Goal: Task Accomplishment & Management: Complete application form

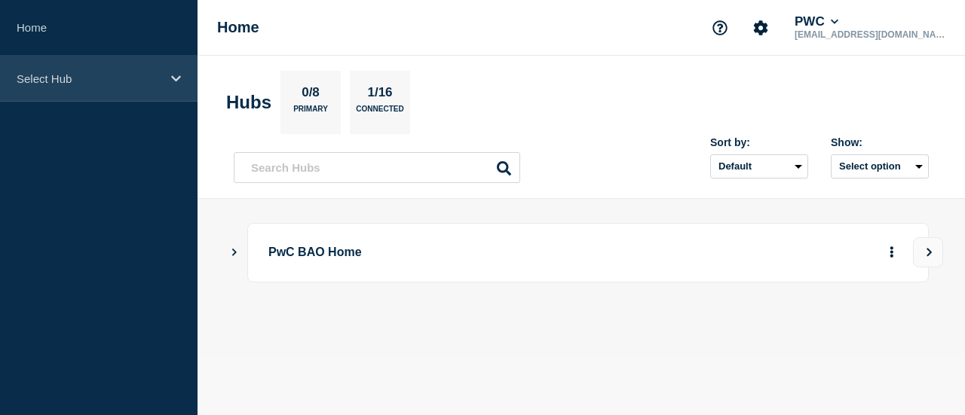
click at [121, 69] on div "Select Hub" at bounding box center [99, 79] width 198 height 46
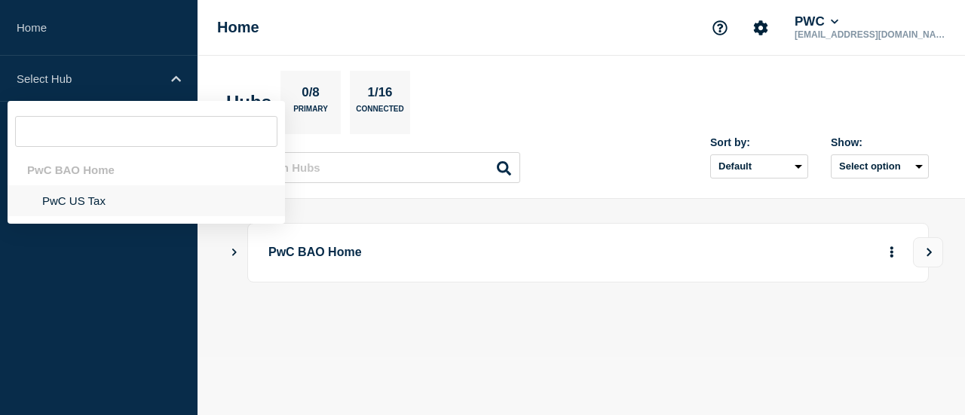
click at [77, 203] on li "PwC US Tax" at bounding box center [146, 200] width 277 height 31
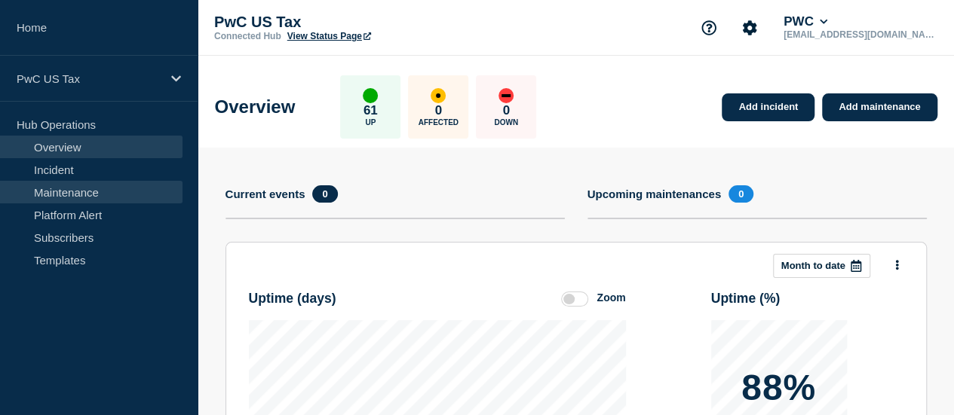
click at [85, 194] on link "Maintenance" at bounding box center [91, 192] width 182 height 23
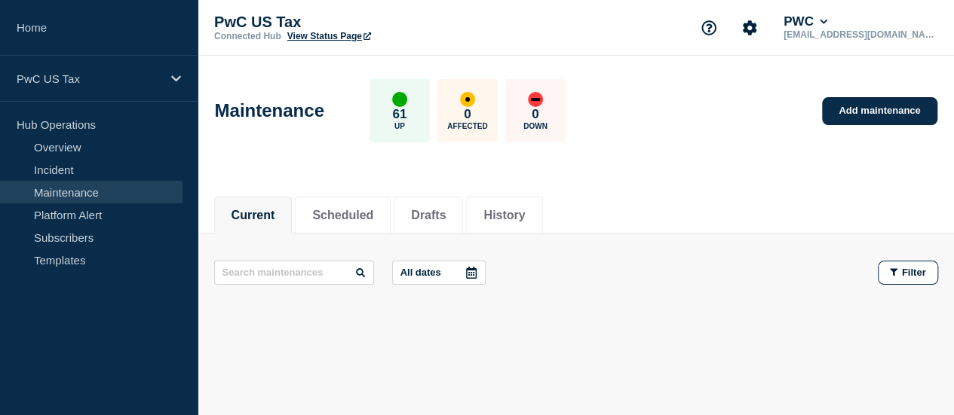
scroll to position [44, 0]
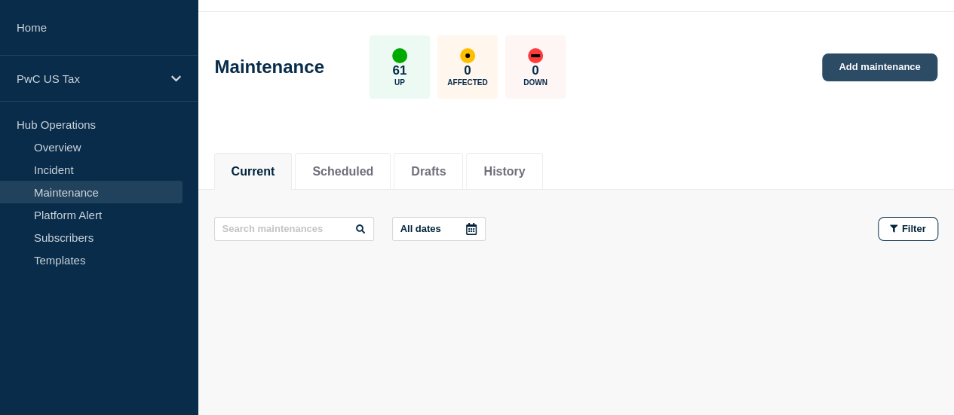
click at [853, 65] on link "Add maintenance" at bounding box center [879, 68] width 115 height 28
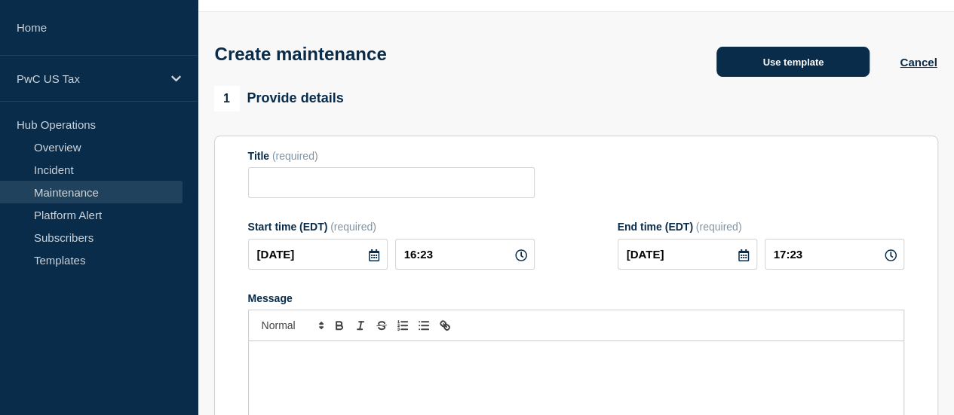
click at [825, 57] on button "Use template" at bounding box center [792, 62] width 153 height 30
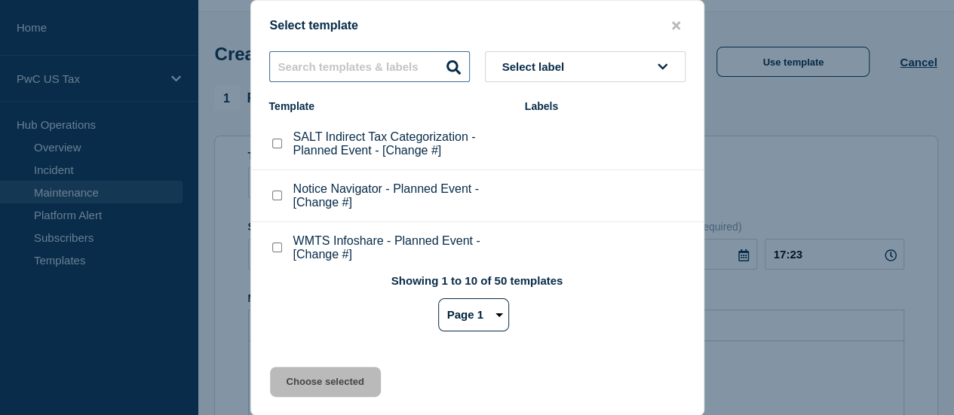
click at [413, 76] on input "text" at bounding box center [369, 66] width 201 height 31
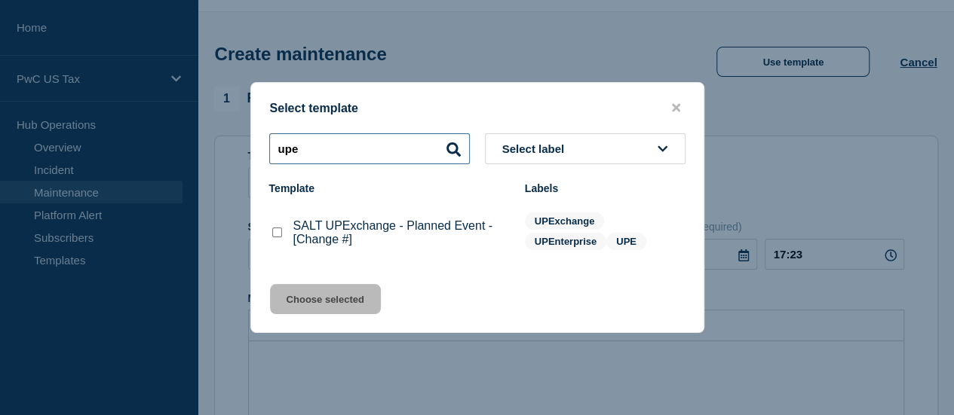
type input "upe"
click at [273, 234] on checkbox"] "SALT UPExchange - Planned Event - [Change #] checkbox" at bounding box center [277, 233] width 10 height 10
checkbox checkbox"] "true"
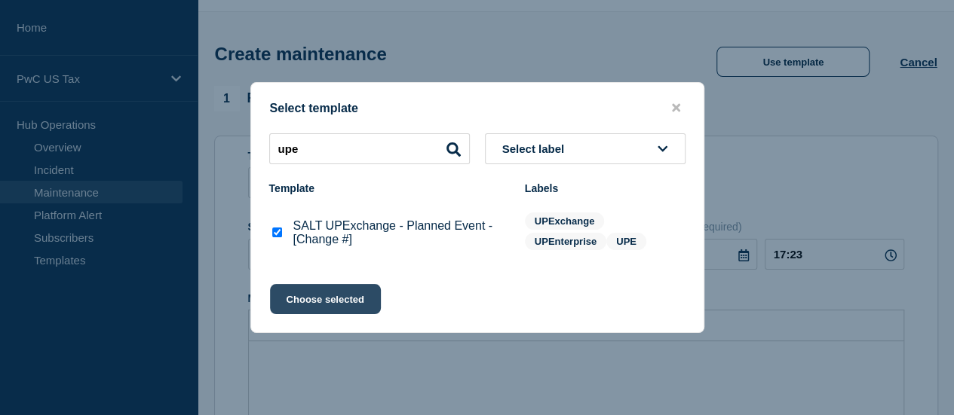
click at [330, 295] on button "Choose selected" at bounding box center [325, 299] width 111 height 30
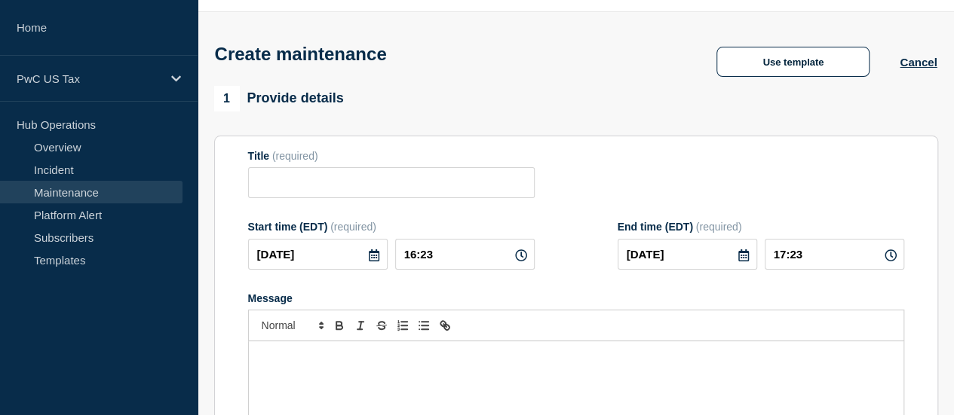
type input "SALT UPExchange - Planned Event - [Change #]"
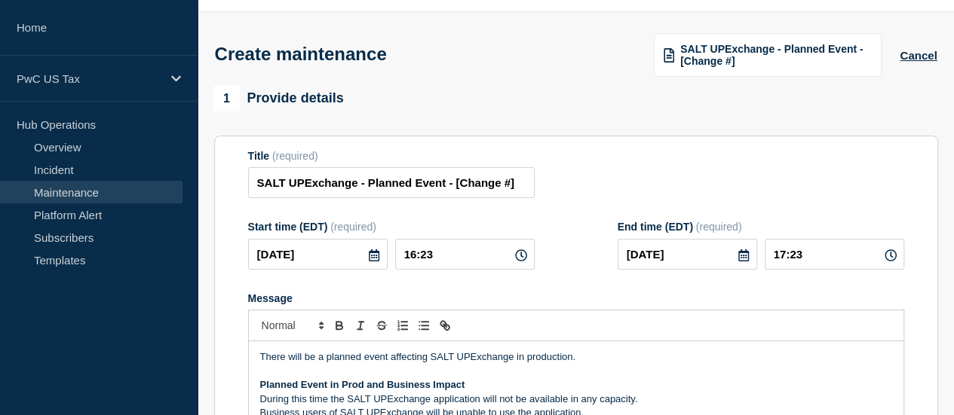
scroll to position [170, 0]
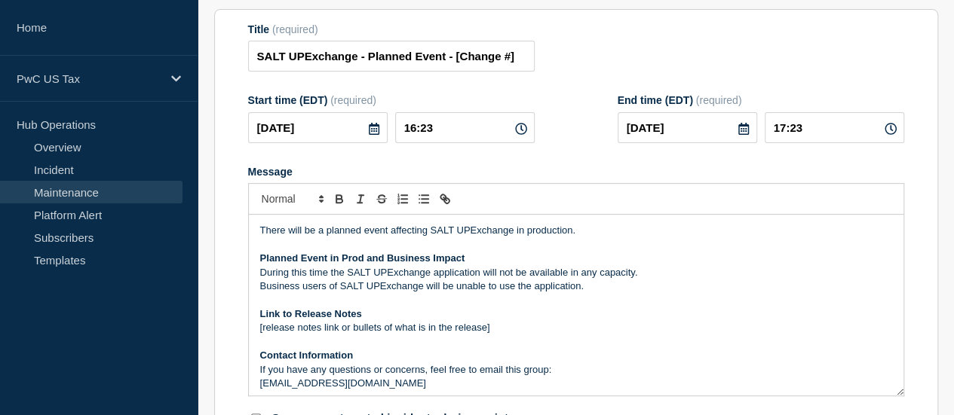
click at [515, 134] on icon at bounding box center [521, 129] width 12 height 12
click at [416, 132] on input "16:23" at bounding box center [464, 127] width 139 height 31
click at [433, 130] on input "16:23" at bounding box center [464, 127] width 139 height 31
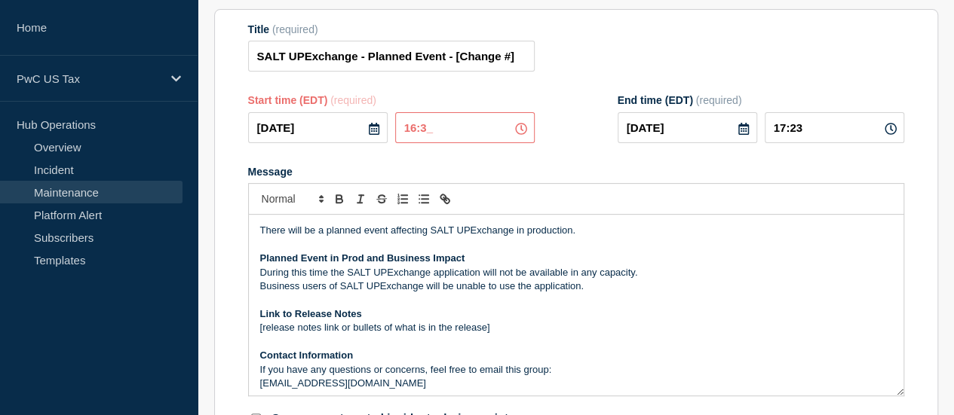
type input "16:30"
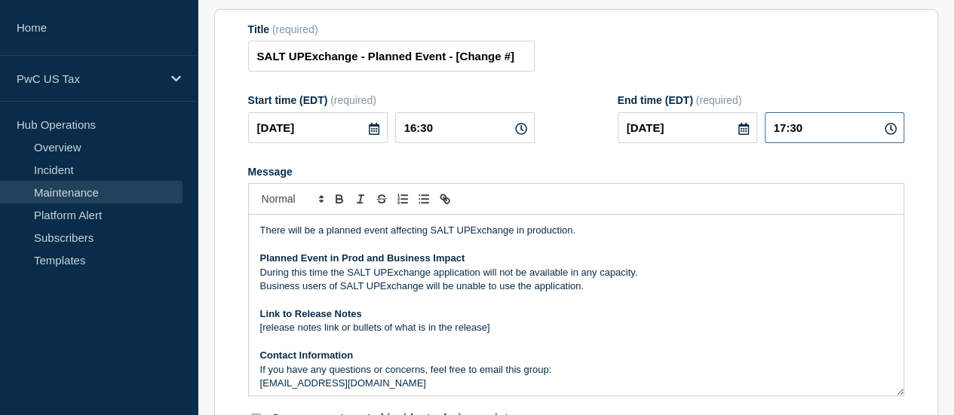
click at [788, 133] on input "17:30" at bounding box center [833, 127] width 139 height 31
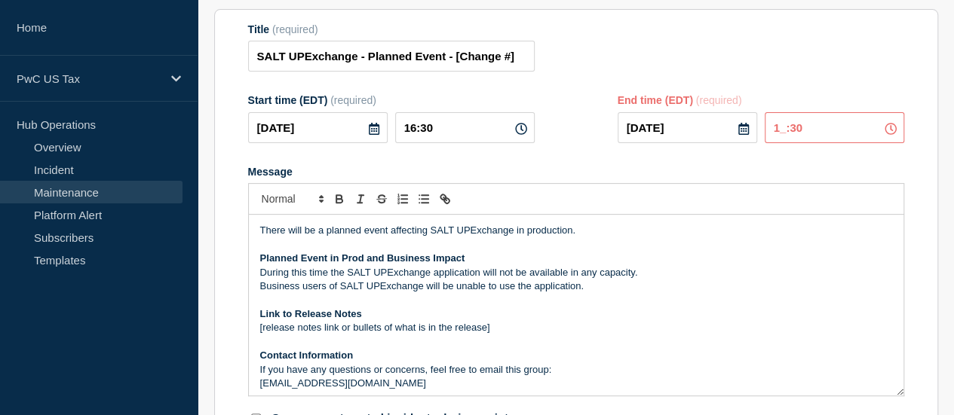
type input "18:30"
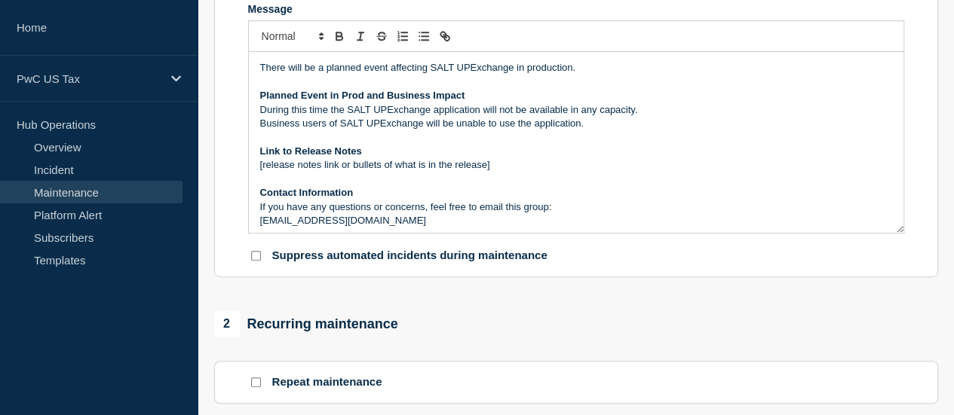
scroll to position [333, 0]
drag, startPoint x: 510, startPoint y: 170, endPoint x: 255, endPoint y: 170, distance: 254.8
click at [255, 170] on div "There will be a planned event affecting SALT UPExchange in production. Planned …" at bounding box center [576, 142] width 654 height 181
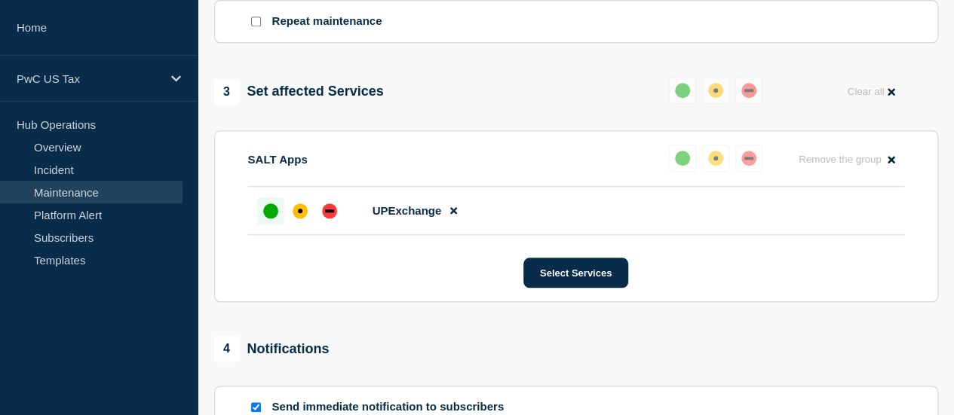
scroll to position [909, 0]
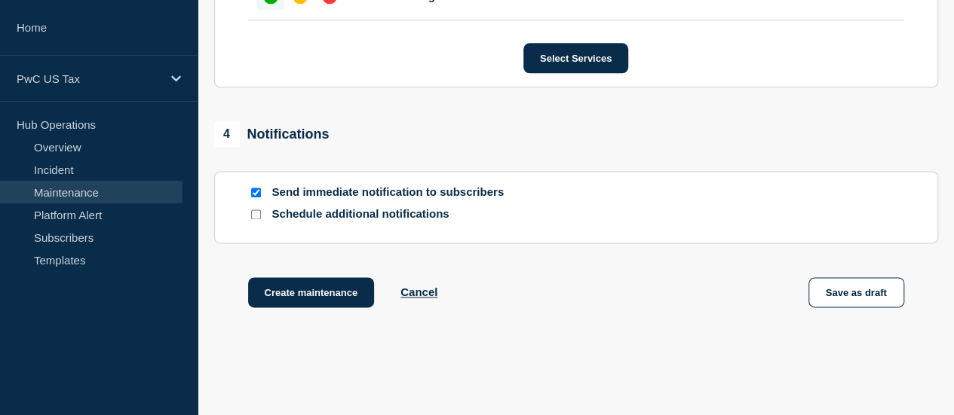
click at [259, 216] on input "Schedule additional notifications" at bounding box center [256, 215] width 10 height 10
checkbox input "true"
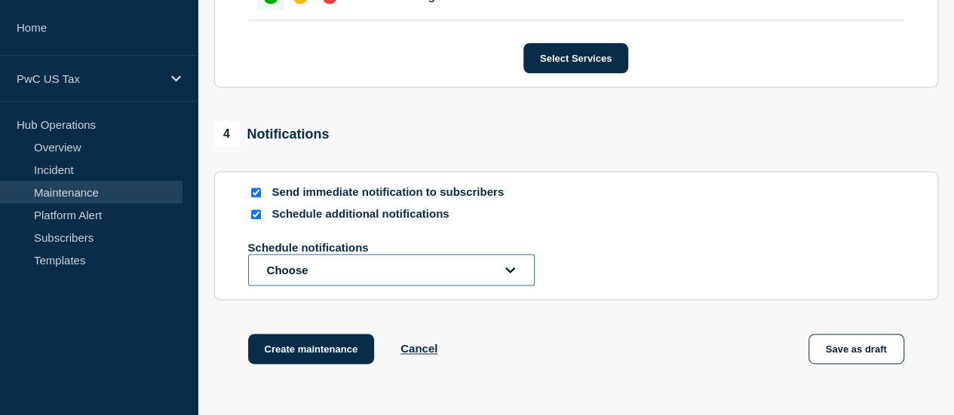
click at [344, 280] on button "Choose" at bounding box center [391, 270] width 286 height 32
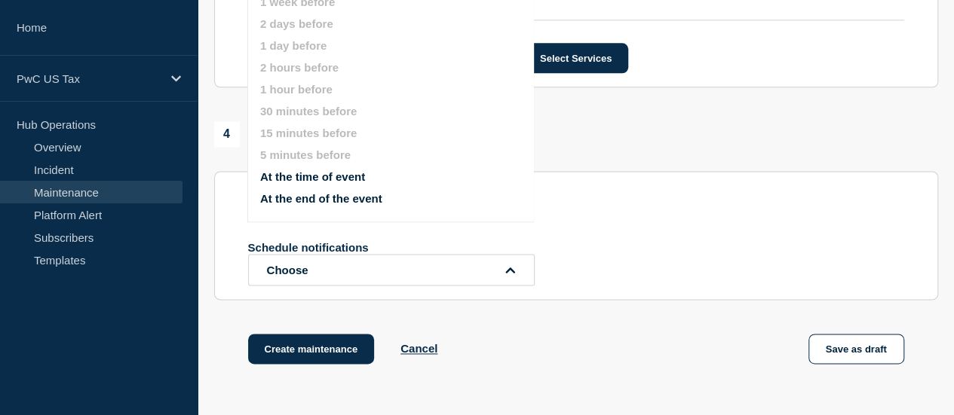
scroll to position [825, 0]
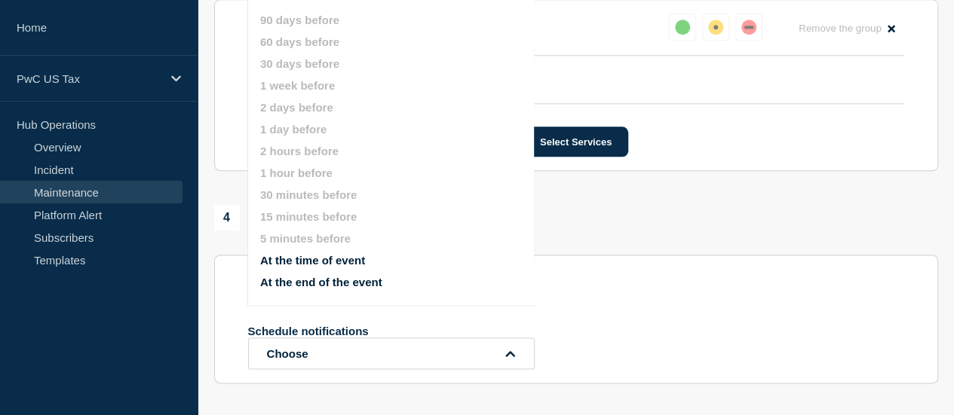
click at [315, 260] on button "At the time of event" at bounding box center [312, 260] width 105 height 13
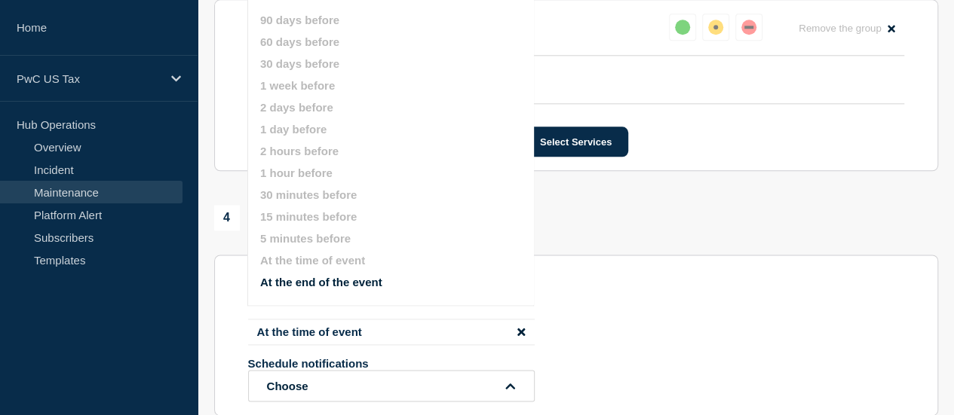
click at [614, 234] on div "4 Notifications Send immediate notification to subscribers Schedule additional …" at bounding box center [576, 310] width 724 height 211
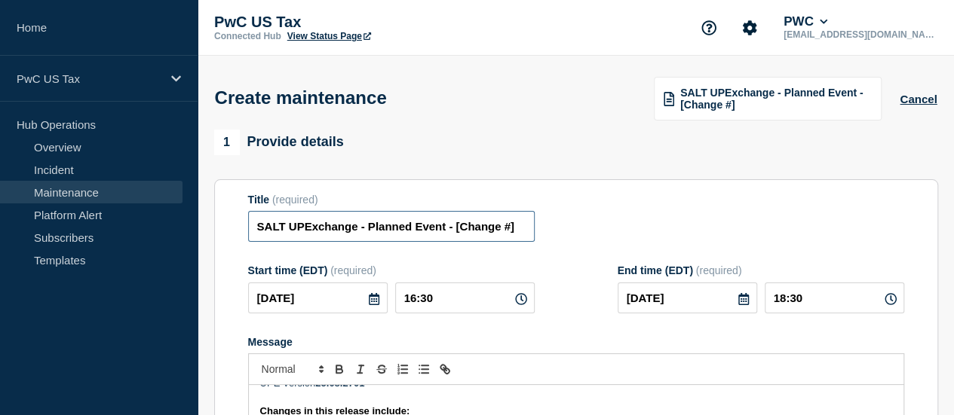
scroll to position [0, 5]
drag, startPoint x: 462, startPoint y: 229, endPoint x: 559, endPoint y: 240, distance: 97.9
click at [559, 240] on div "Title (required) SALT UPExchange - Planned Event - [Change #]" at bounding box center [576, 218] width 656 height 49
paste input "CHG1525768"
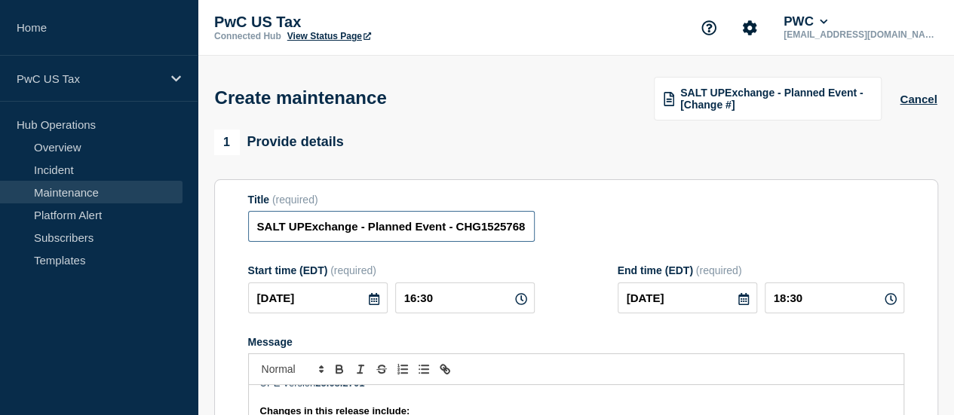
scroll to position [0, 15]
type input "SALT UPExchange - Planned Event - CHG1525768"
click at [611, 215] on div "Title (required) SALT UPExchange - Planned Event - CHG1525768" at bounding box center [576, 218] width 656 height 49
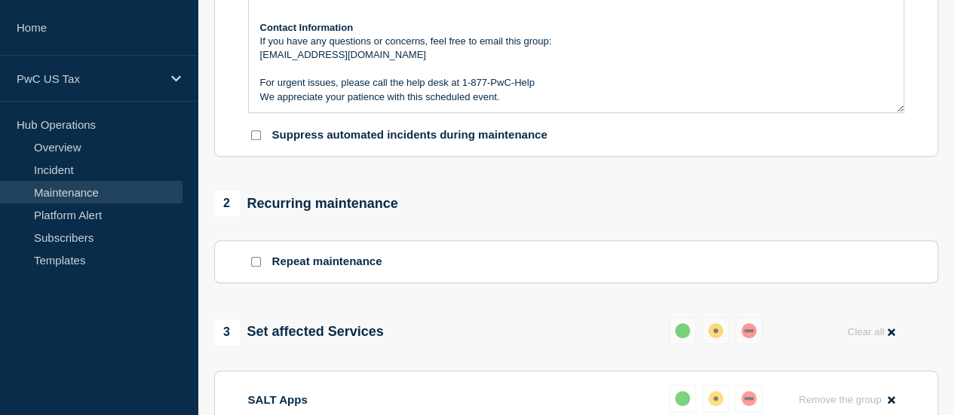
scroll to position [477, 0]
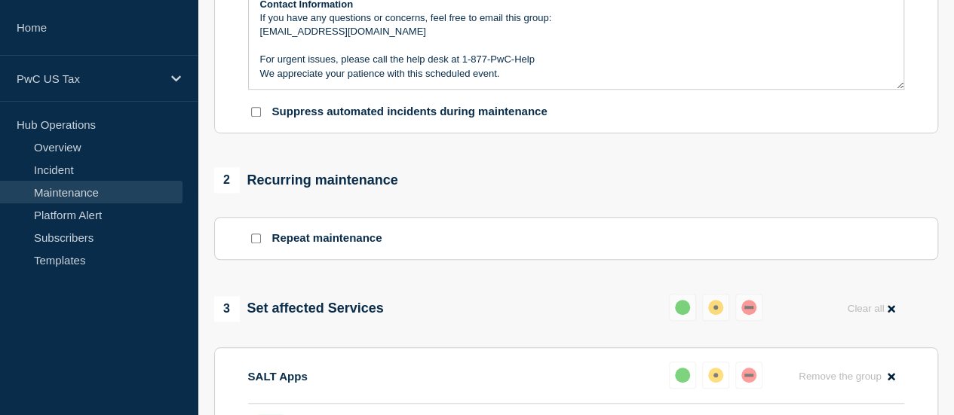
click at [559, 155] on div "1 Provide details Title (required) SALT UPExchange - Planned Event - CHG1525768…" at bounding box center [575, 259] width 741 height 1214
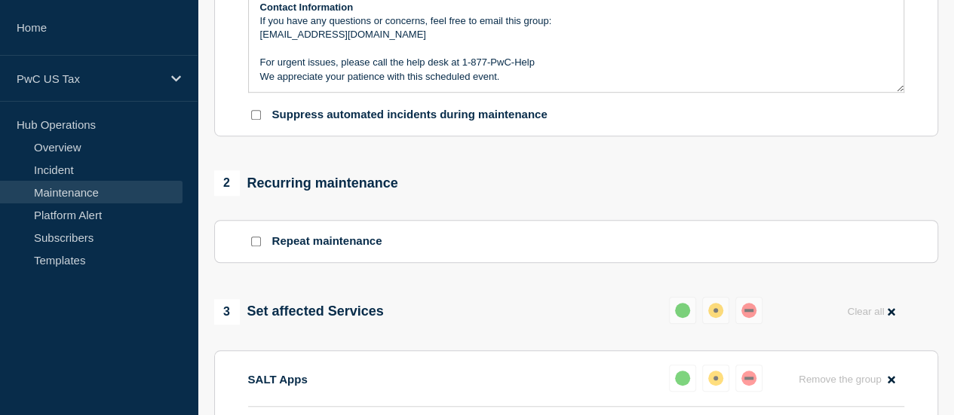
click at [255, 120] on input "Suppress automated incidents during maintenance" at bounding box center [256, 115] width 10 height 10
checkbox input "true"
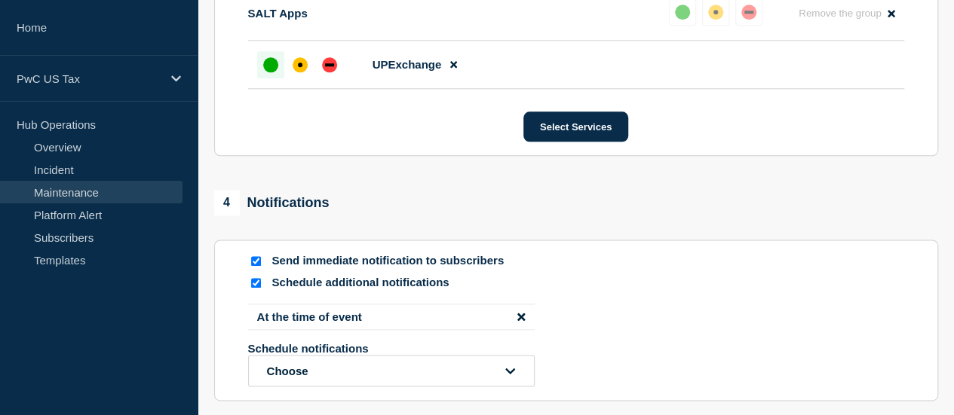
scroll to position [843, 0]
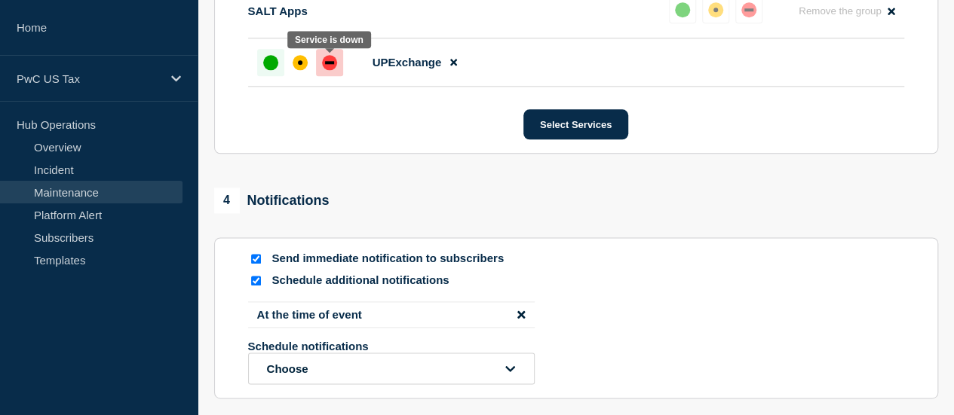
click at [329, 63] on div "down" at bounding box center [329, 62] width 15 height 15
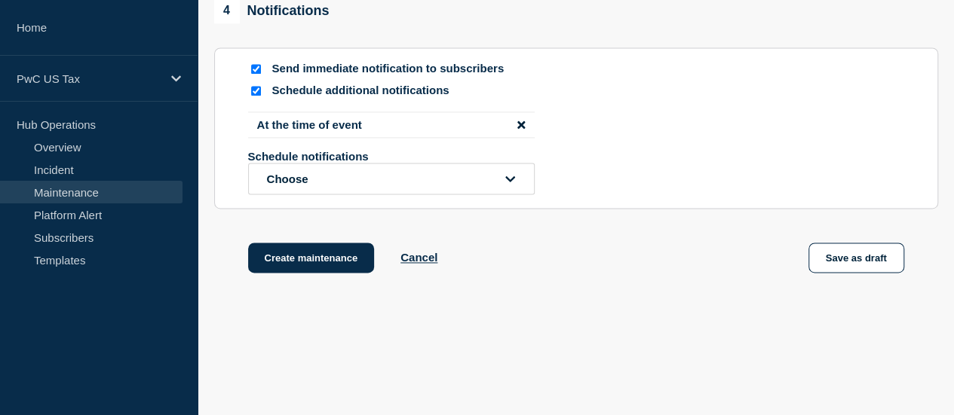
scroll to position [1066, 0]
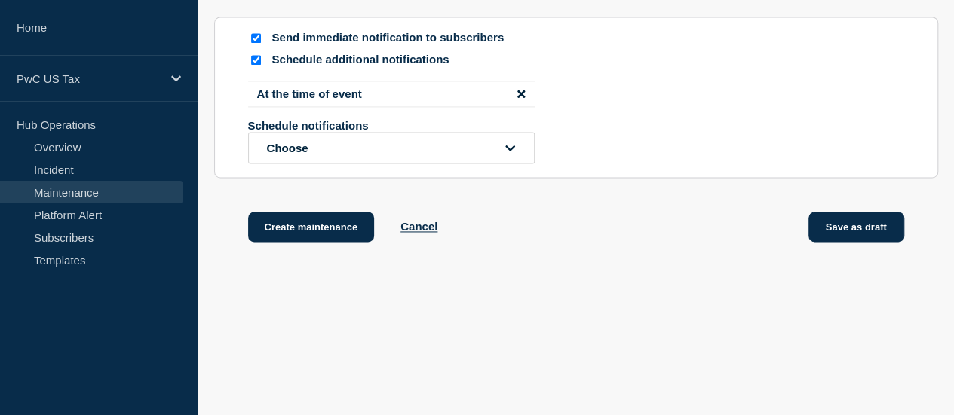
click at [838, 231] on button "Save as draft" at bounding box center [856, 227] width 96 height 30
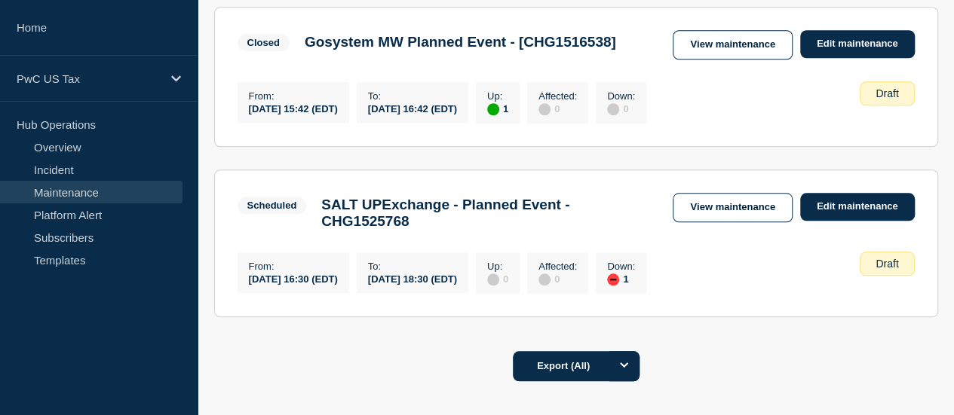
scroll to position [684, 0]
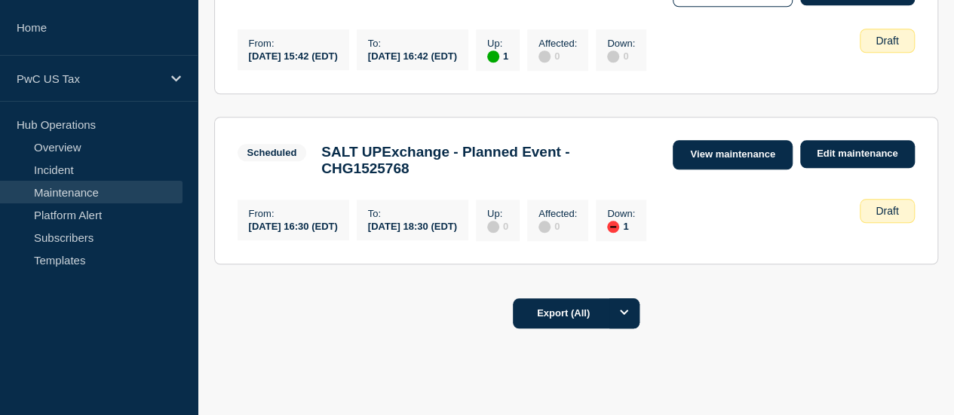
click at [764, 170] on link "View maintenance" at bounding box center [731, 154] width 119 height 29
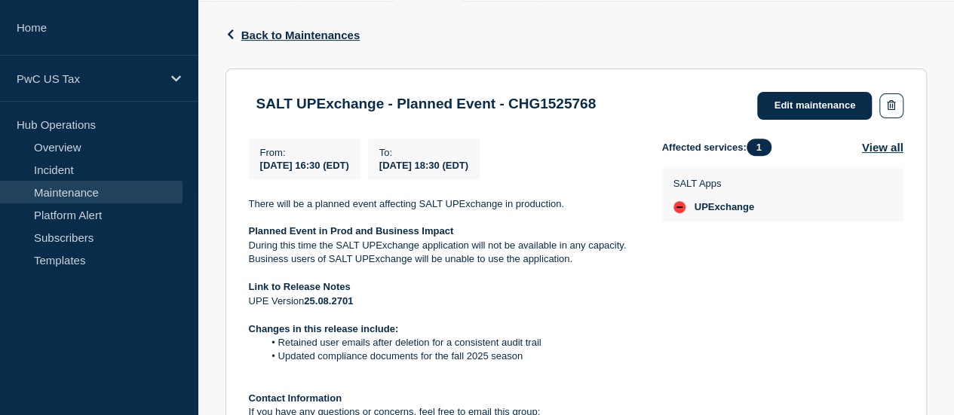
scroll to position [311, 0]
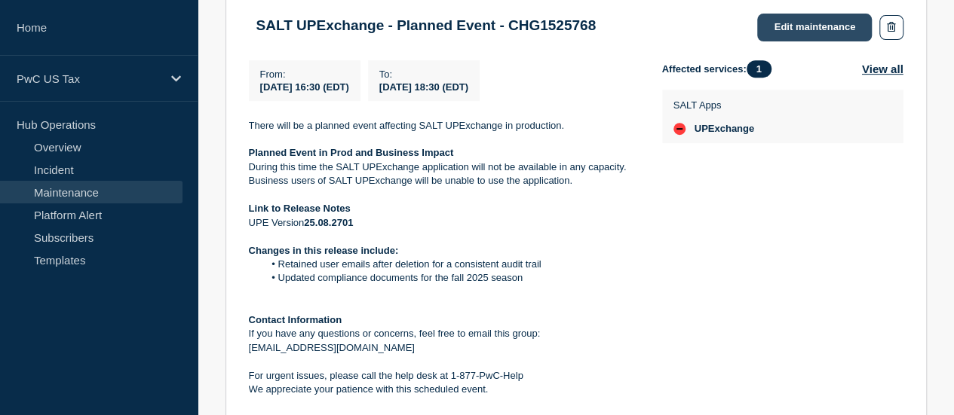
click at [825, 30] on link "Edit maintenance" at bounding box center [814, 28] width 115 height 28
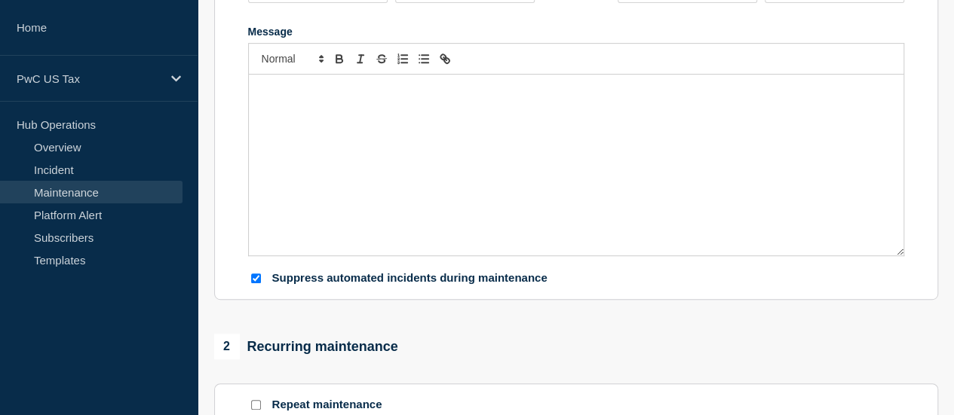
type input "SALT UPExchange - Planned Event - CHG1525768"
type input "18:30"
checkbox input "true"
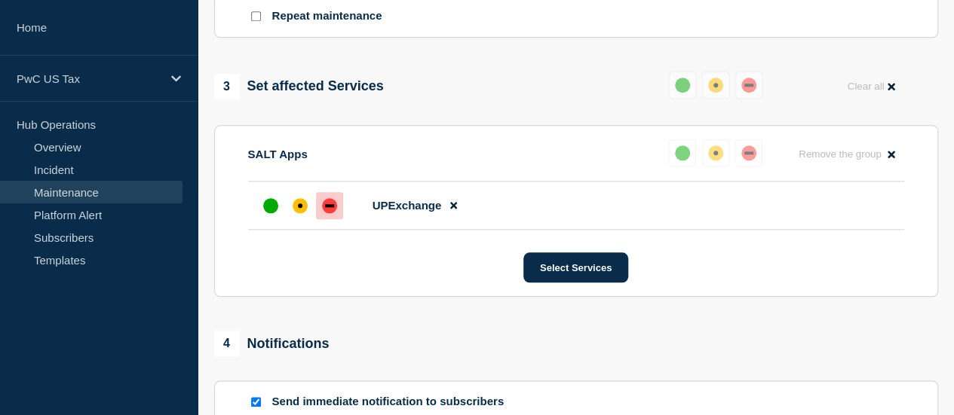
scroll to position [1016, 0]
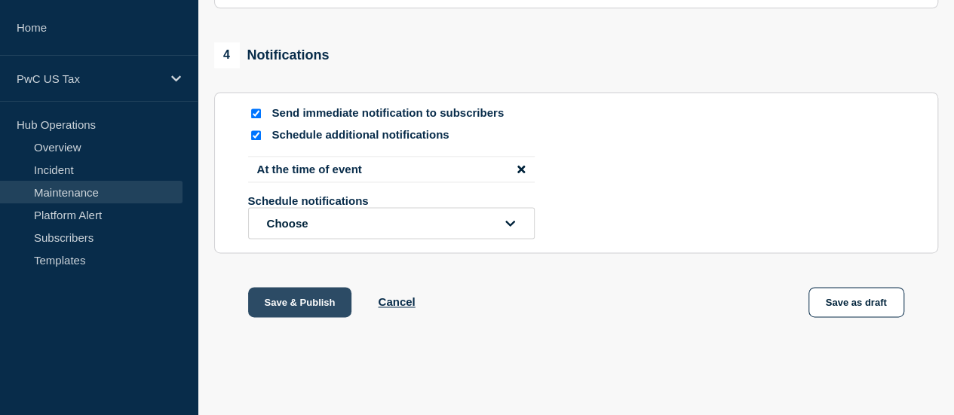
click at [303, 308] on button "Save & Publish" at bounding box center [300, 302] width 104 height 30
